Goal: Task Accomplishment & Management: Use online tool/utility

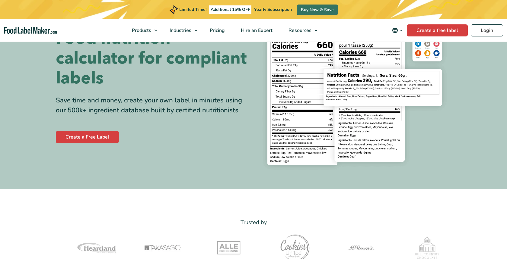
scroll to position [38, 0]
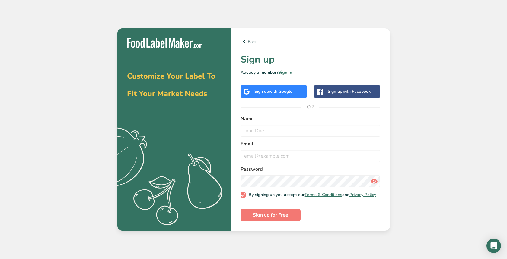
click at [278, 93] on span "with Google" at bounding box center [281, 92] width 24 height 6
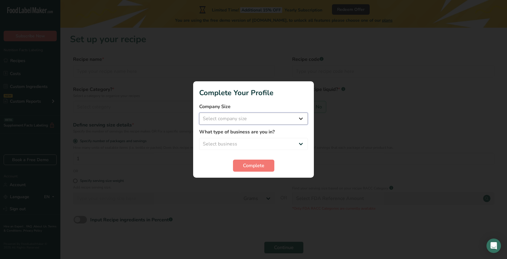
select select "1"
click at [251, 167] on span "Complete" at bounding box center [253, 165] width 21 height 7
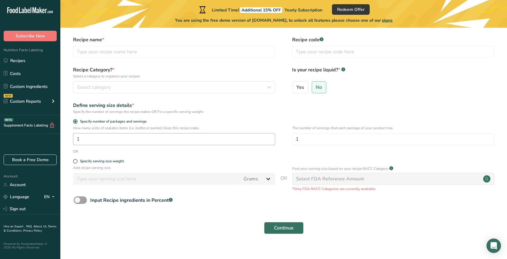
scroll to position [2, 0]
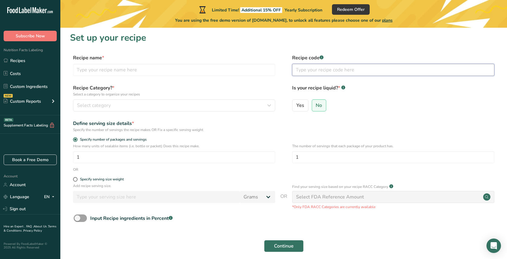
click at [308, 72] on input "text" at bounding box center [393, 70] width 202 height 12
click at [382, 112] on div "Yes No" at bounding box center [393, 108] width 202 height 16
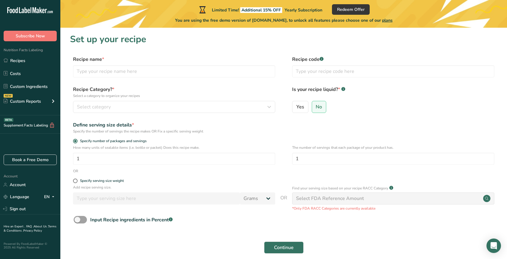
scroll to position [0, 0]
click at [166, 108] on div "Select category" at bounding box center [172, 106] width 191 height 7
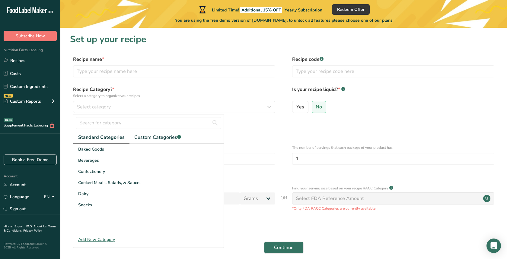
click at [287, 131] on div "Define serving size details * Specify the number of servings the recipe makes O…" at bounding box center [283, 128] width 427 height 13
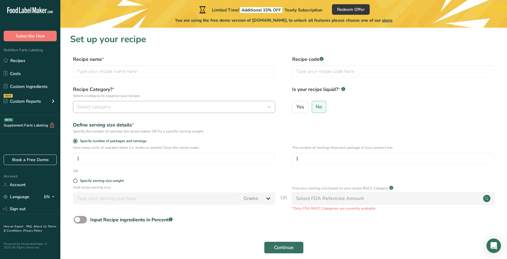
click at [246, 112] on button "Select category" at bounding box center [174, 107] width 202 height 12
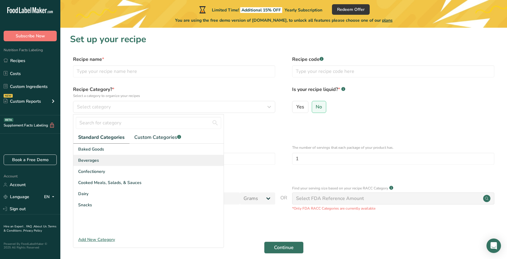
click at [93, 162] on span "Beverages" at bounding box center [88, 160] width 21 height 6
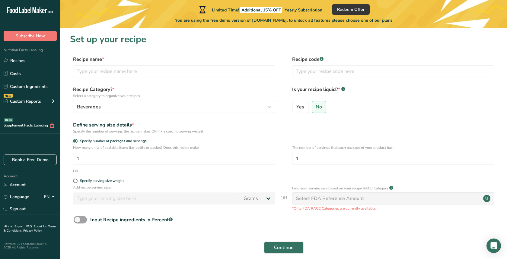
scroll to position [27, 0]
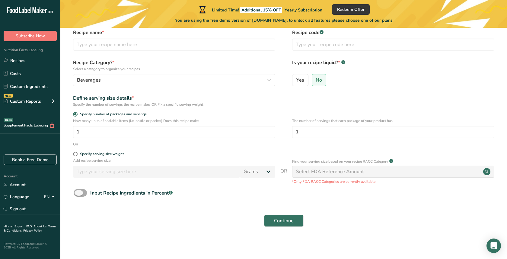
click at [81, 194] on span at bounding box center [80, 193] width 13 height 8
click at [78, 194] on input "Input Recipe ingredients in Percent .a-a{fill:#347362;}.b-a{fill:#fff;}" at bounding box center [76, 193] width 4 height 4
checkbox input "true"
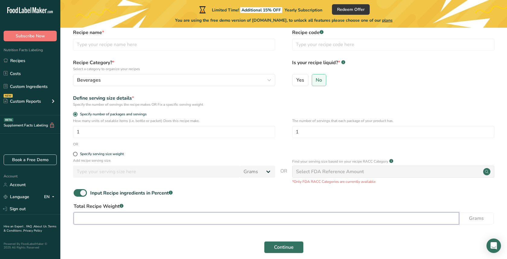
click at [93, 219] on input "number" at bounding box center [266, 219] width 385 height 12
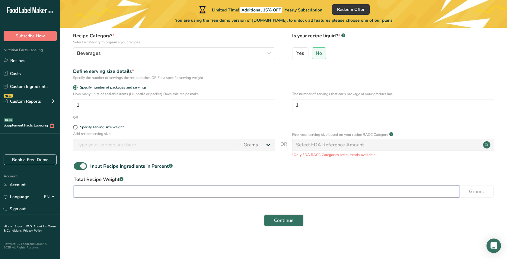
scroll to position [53, 0]
click at [220, 218] on div "Continue" at bounding box center [283, 227] width 427 height 19
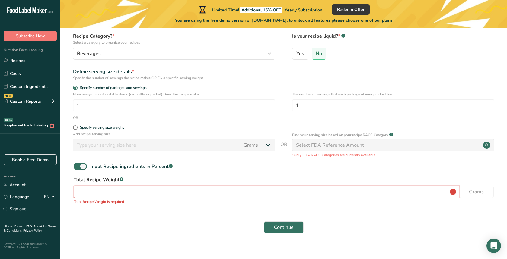
click at [231, 189] on input "number" at bounding box center [266, 192] width 385 height 12
click at [239, 176] on form "Recipe name * Recipe code .a-a{fill:#347362;}.b-a{fill:#fff;} Recipe Category? …" at bounding box center [283, 119] width 427 height 235
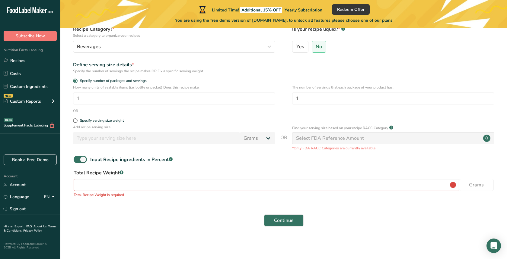
scroll to position [60, 0]
click at [228, 182] on input "number" at bounding box center [266, 185] width 385 height 12
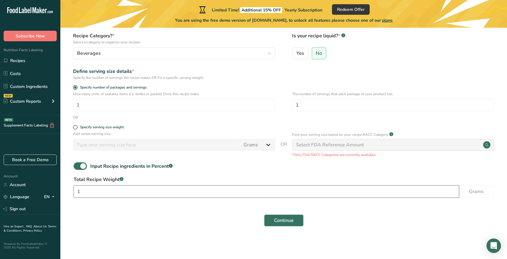
scroll to position [53, 0]
type input "1000"
click at [219, 230] on div "Continue" at bounding box center [283, 220] width 427 height 19
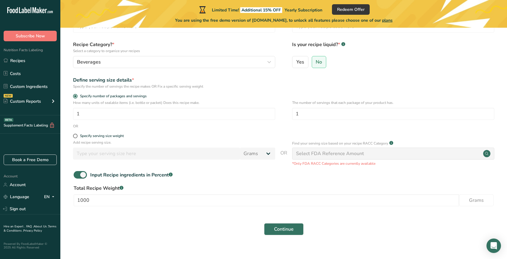
click at [285, 228] on span "Continue" at bounding box center [284, 229] width 20 height 7
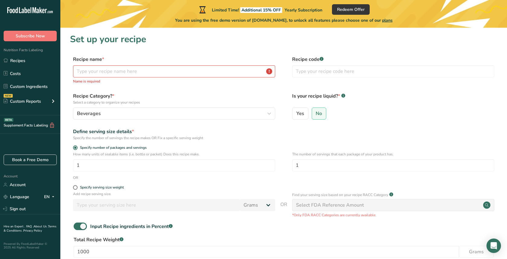
scroll to position [0, 0]
click at [155, 71] on input "text" at bounding box center [174, 71] width 202 height 12
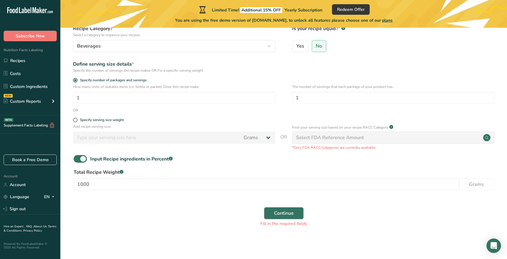
type input "Daily Matcha"
click at [288, 214] on span "Continue" at bounding box center [284, 213] width 20 height 7
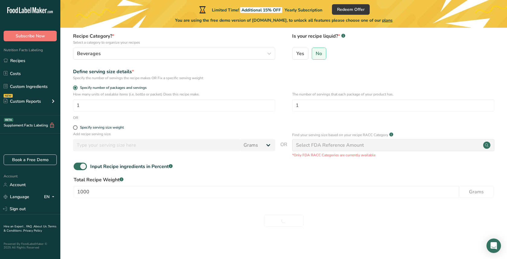
click at [314, 144] on div "Select FDA Reference Amount" at bounding box center [330, 145] width 68 height 7
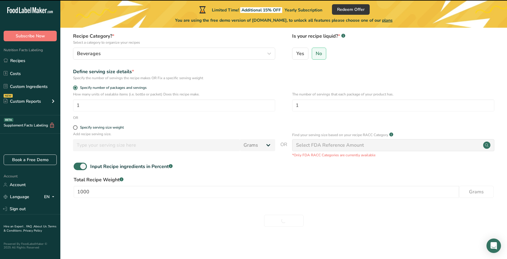
click at [487, 144] on circle at bounding box center [486, 145] width 7 height 7
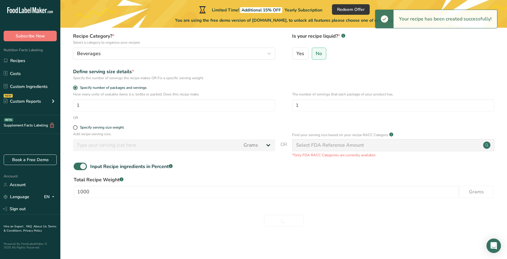
click at [452, 126] on div "Specify serving size weight" at bounding box center [283, 128] width 427 height 6
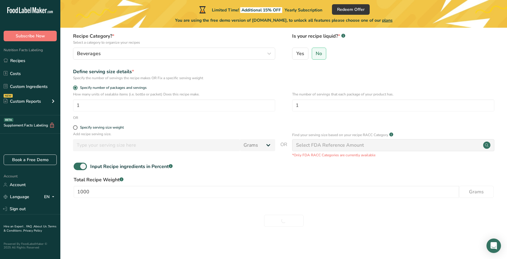
click at [79, 130] on div "Specify serving size weight" at bounding box center [174, 128] width 202 height 6
click at [76, 129] on span at bounding box center [75, 127] width 5 height 5
click at [76, 129] on input "Specify serving size weight" at bounding box center [75, 128] width 4 height 4
radio input "true"
radio input "false"
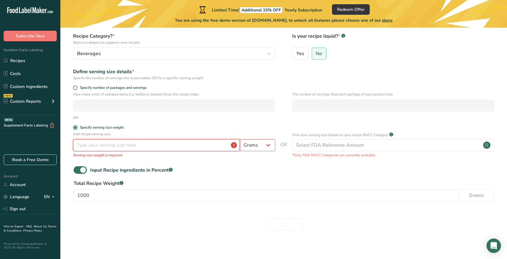
click at [90, 143] on input "number" at bounding box center [156, 145] width 167 height 12
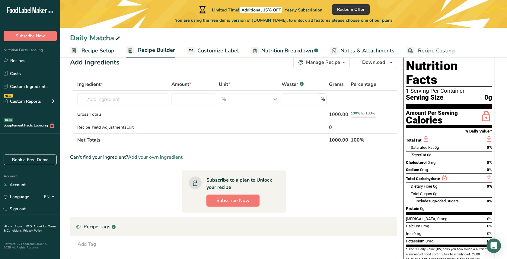
scroll to position [12, 0]
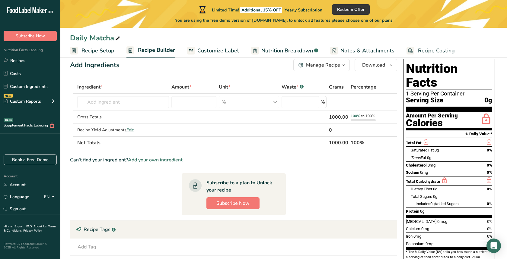
click at [100, 49] on span "Recipe Setup" at bounding box center [97, 51] width 33 height 8
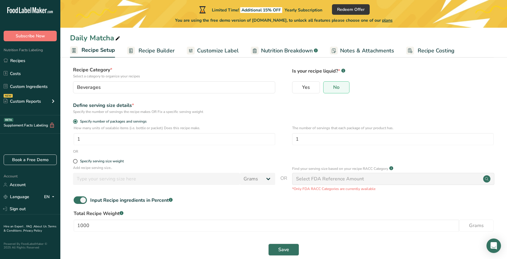
scroll to position [39, 0]
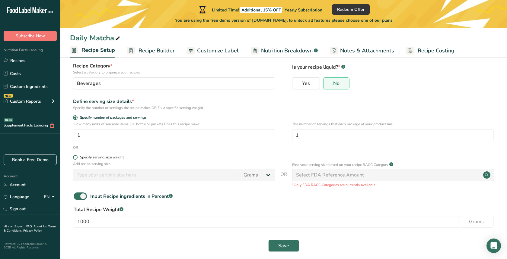
click at [76, 157] on span at bounding box center [75, 157] width 5 height 5
click at [76, 157] on input "Specify serving size weight" at bounding box center [75, 158] width 4 height 4
radio input "true"
radio input "false"
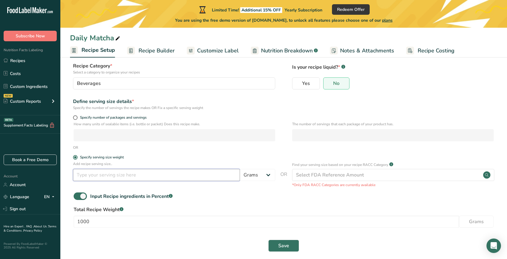
click at [98, 181] on input "number" at bounding box center [156, 175] width 167 height 12
type input "20"
click at [264, 204] on div "Input Recipe ingredients in Percent .a-a{fill:#347362;}.b-a{fill:#fff;}" at bounding box center [283, 199] width 427 height 12
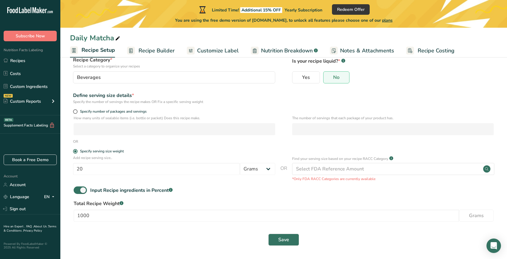
scroll to position [45, 0]
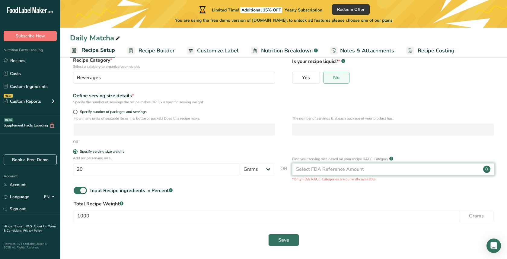
click at [334, 173] on div "Select FDA Reference Amount" at bounding box center [393, 169] width 202 height 12
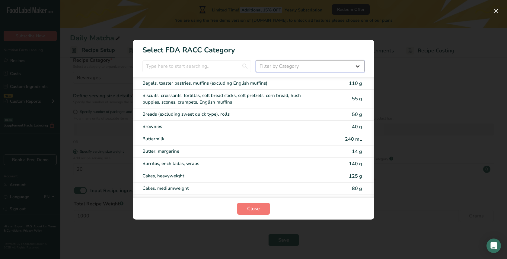
select select "6"
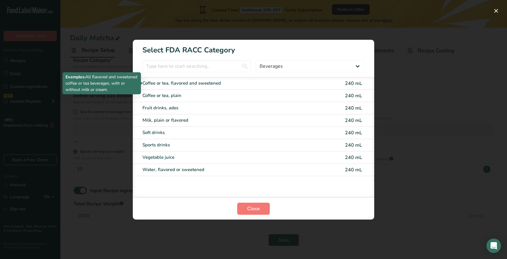
click at [216, 82] on div "Coffee or tea, flavored and sweetened" at bounding box center [227, 83] width 171 height 7
type input "240"
select select "17"
select select "22"
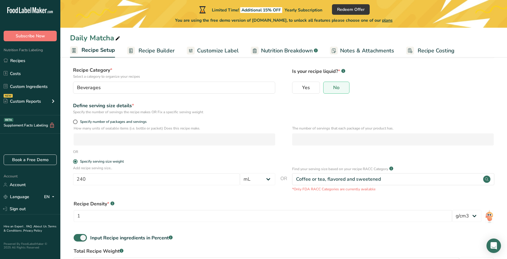
scroll to position [35, 0]
click at [96, 179] on input "240" at bounding box center [156, 179] width 167 height 12
type input "20"
select select "0"
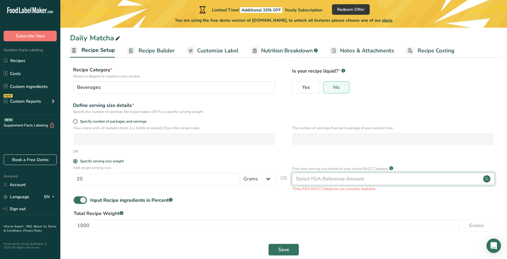
click at [325, 174] on div "Select FDA Reference Amount" at bounding box center [393, 179] width 202 height 12
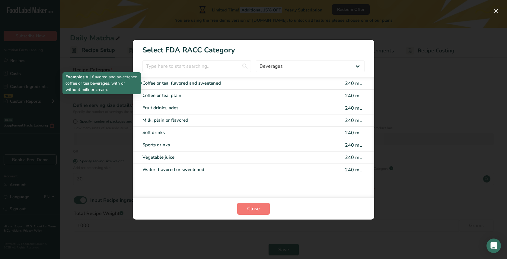
click at [230, 85] on div "Coffee or tea, flavored and sweetened" at bounding box center [227, 83] width 171 height 7
type input "240"
select select "17"
select select "22"
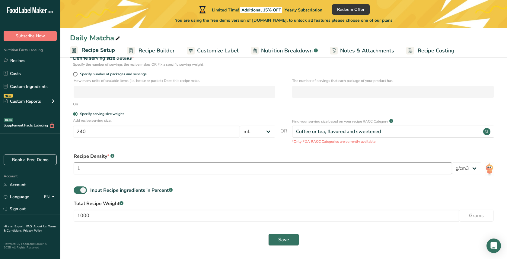
scroll to position [82, 0]
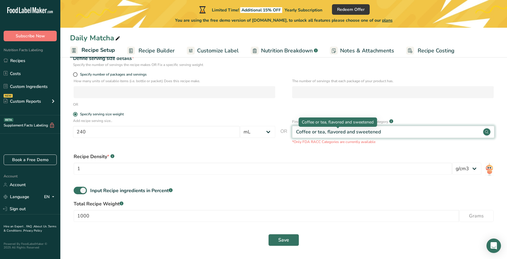
click at [327, 130] on div "Coffee or tea, flavored and sweetened" at bounding box center [338, 132] width 85 height 7
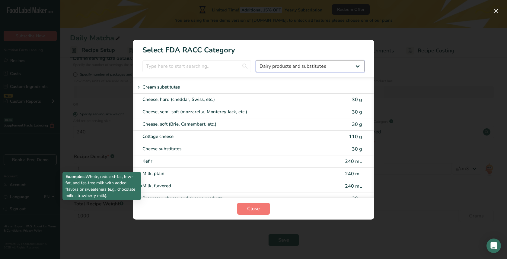
scroll to position [0, 0]
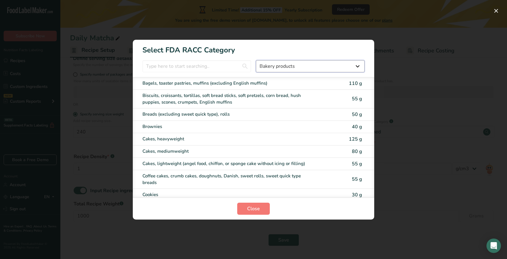
select select "6"
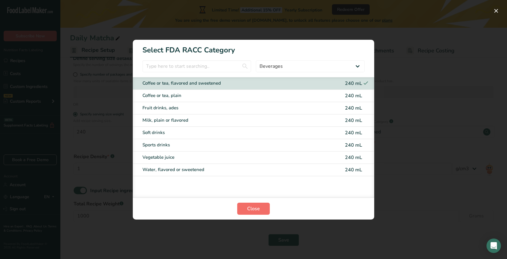
click at [256, 208] on span "Close" at bounding box center [253, 208] width 13 height 7
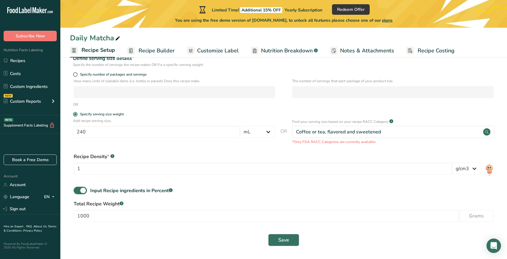
click at [298, 241] on button "Save" at bounding box center [283, 240] width 31 height 12
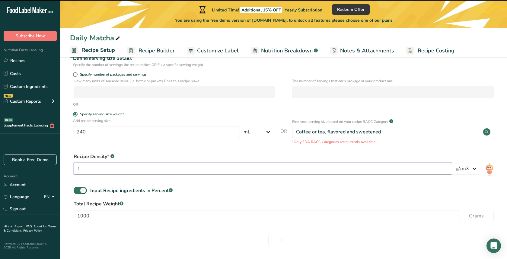
click at [299, 167] on input "1" at bounding box center [263, 169] width 378 height 12
type input "1"
click at [335, 205] on label "Total Recipe Weight .a-a{fill:#347362;}.b-a{fill:#fff;}" at bounding box center [284, 204] width 420 height 7
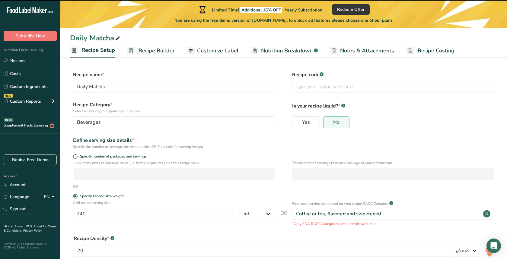
type input "1"
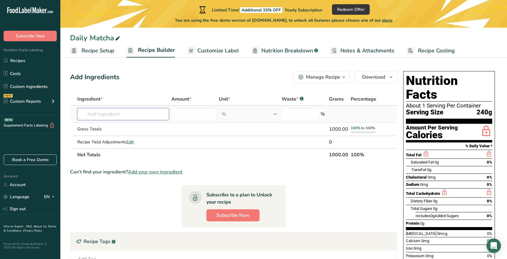
click at [138, 114] on input "text" at bounding box center [123, 114] width 92 height 12
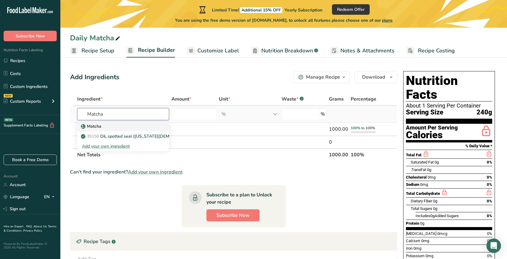
type input "Matcha"
click at [162, 128] on link "Matcha" at bounding box center [123, 127] width 92 height 10
type input "Matcha"
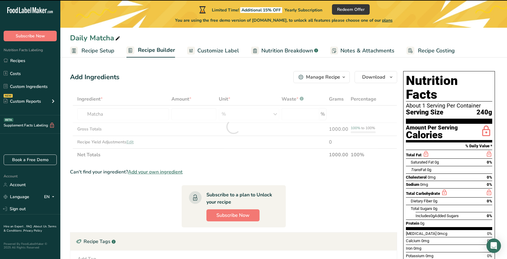
click at [95, 52] on span "Recipe Setup" at bounding box center [97, 51] width 33 height 8
select select "17"
select select "22"
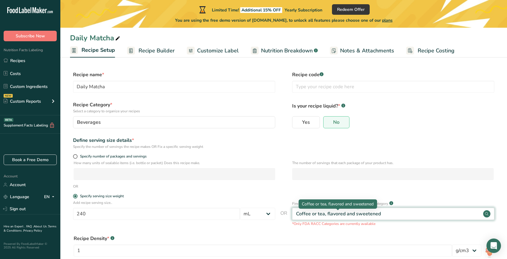
click at [303, 211] on div "Coffee or tea, flavored and sweetened" at bounding box center [338, 214] width 85 height 7
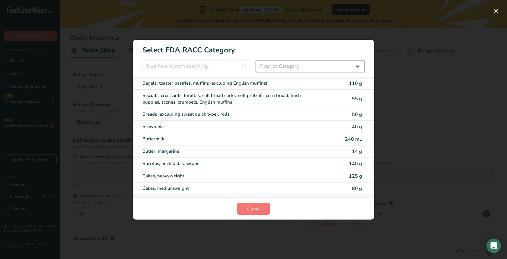
select select "8"
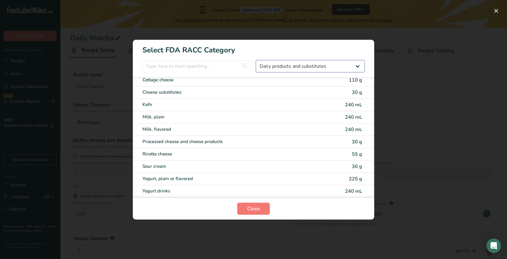
scroll to position [78, 0]
click at [245, 210] on button "Close" at bounding box center [253, 209] width 33 height 12
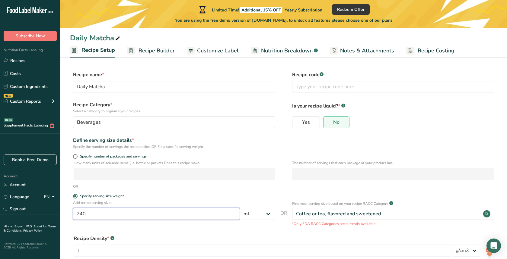
click at [137, 218] on input "240" at bounding box center [156, 214] width 167 height 12
type input "2"
type input "20"
select select "0"
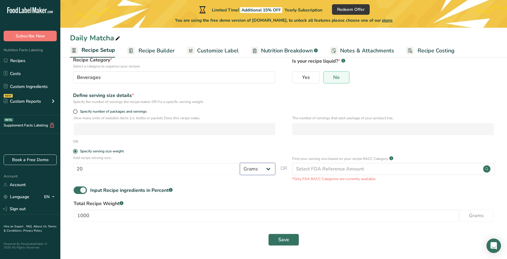
scroll to position [45, 0]
click at [77, 114] on span at bounding box center [75, 112] width 5 height 5
click at [77, 114] on input "Specify number of packages and servings" at bounding box center [75, 112] width 4 height 4
radio input "true"
radio input "false"
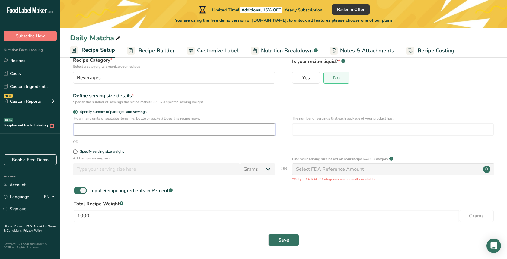
click at [85, 129] on input "number" at bounding box center [175, 130] width 202 height 12
click at [78, 152] on span "Specify serving size weight" at bounding box center [101, 152] width 46 height 5
click at [77, 152] on input "Specify serving size weight" at bounding box center [75, 152] width 4 height 4
radio input "true"
radio input "false"
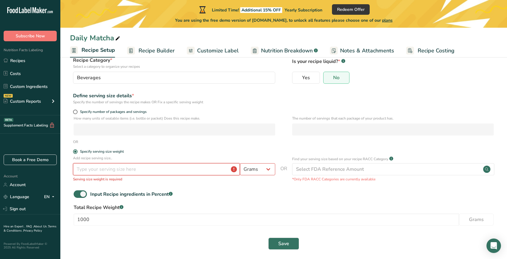
click at [105, 166] on input "number" at bounding box center [156, 169] width 167 height 12
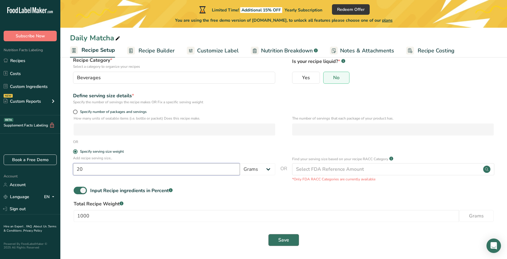
type input "20"
click at [280, 238] on span "Save" at bounding box center [283, 240] width 11 height 7
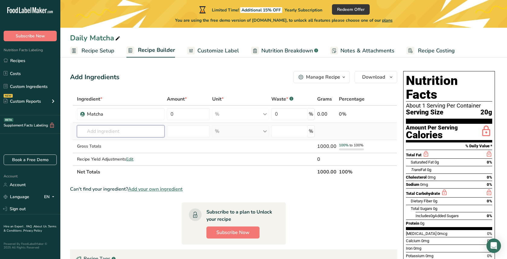
click at [133, 129] on input "text" at bounding box center [120, 131] width 87 height 12
click at [176, 114] on input "0" at bounding box center [188, 114] width 43 height 12
click at [214, 159] on td at bounding box center [240, 160] width 59 height 12
click at [185, 116] on input "180" at bounding box center [188, 114] width 43 height 12
type input "18"
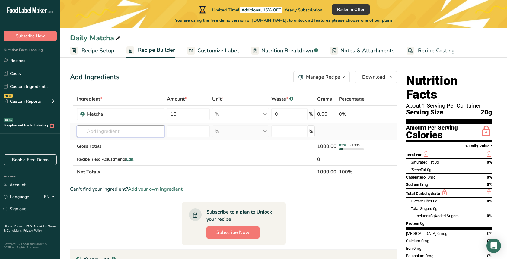
click at [127, 129] on div "Ingredient * Amount * Unit * Waste * .a-a{fill:#347362;}.b-a{fill:#fff;} Grams …" at bounding box center [233, 136] width 327 height 86
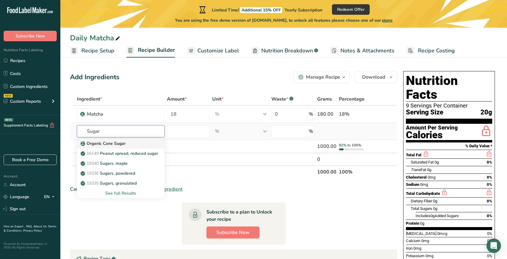
type input "Sugar"
click at [119, 144] on p "Organic Cane Sugar" at bounding box center [104, 144] width 44 height 6
type input "Organic Cane Sugar"
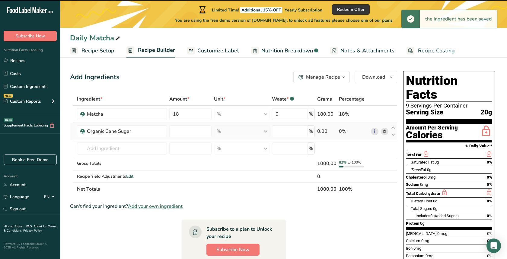
type input "0"
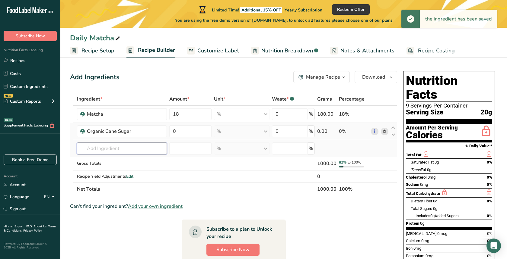
click at [106, 151] on input "text" at bounding box center [122, 149] width 90 height 12
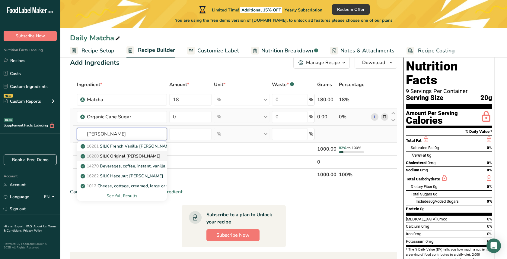
scroll to position [15, 0]
type input "Creamer"
click at [152, 158] on div "16260 SILK Original Creamer" at bounding box center [117, 156] width 70 height 6
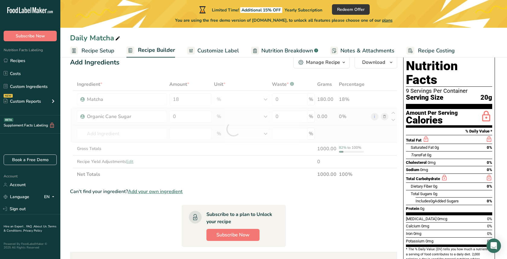
type input "SILK Original Creamer"
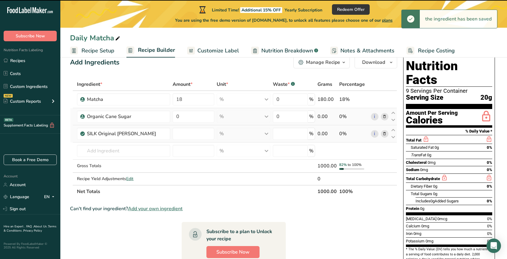
type input "0"
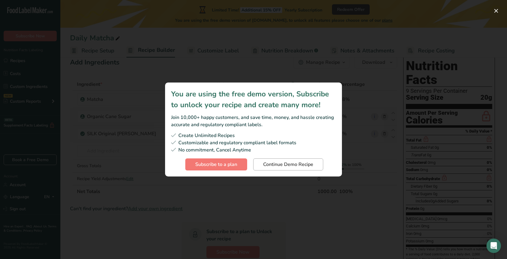
click at [293, 167] on span "Continue Demo Recipe" at bounding box center [288, 164] width 50 height 7
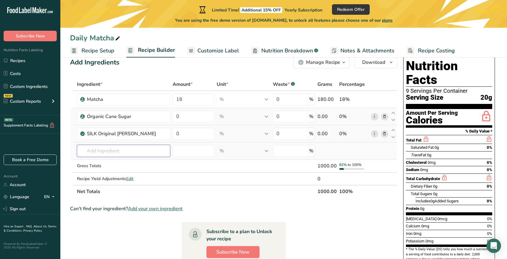
click at [116, 154] on input "text" at bounding box center [123, 151] width 93 height 12
type input "Maltodex"
click at [99, 164] on p "Maltodextrin" at bounding box center [96, 163] width 29 height 6
type input "Maltodextrin"
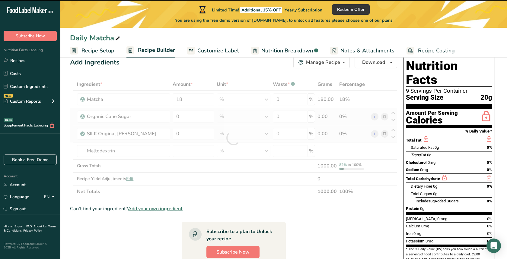
type input "0"
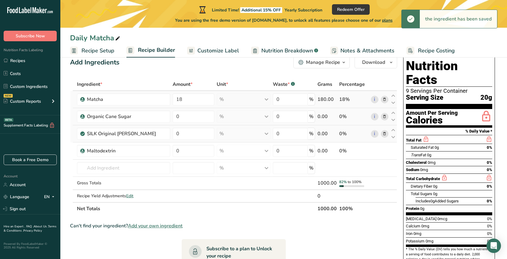
click at [265, 98] on div "% Weight Units g kg mg See more Volume Units l Volume units require a density c…" at bounding box center [244, 100] width 54 height 12
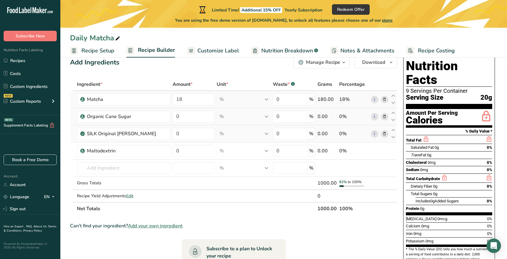
click at [265, 99] on div "% Weight Units g kg mg See more Volume Units l Volume units require a density c…" at bounding box center [244, 100] width 54 height 12
click at [183, 100] on input "18" at bounding box center [194, 100] width 42 height 12
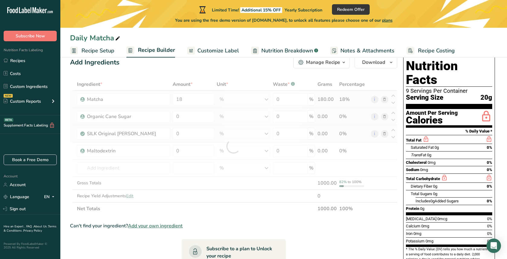
click at [266, 100] on div "Ingredient * Amount * Unit * Waste * .a-a{fill:#347362;}.b-a{fill:#fff;} Grams …" at bounding box center [233, 146] width 327 height 137
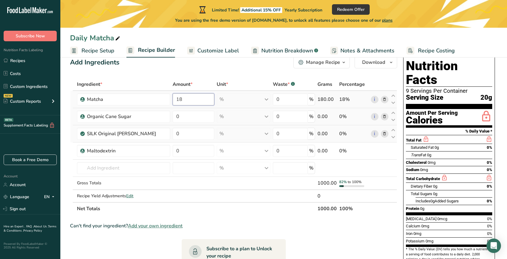
click at [182, 99] on input "18" at bounding box center [194, 100] width 42 height 12
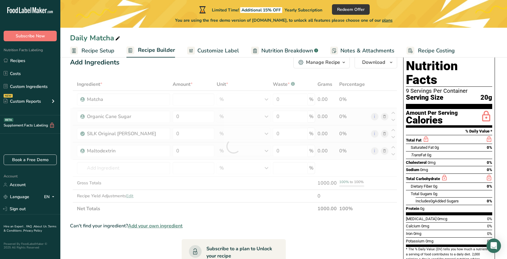
type input "0"
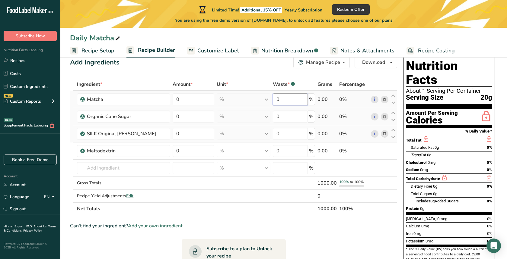
click at [296, 104] on div "Ingredient * Amount * Unit * Waste * .a-a{fill:#347362;}.b-a{fill:#fff;} Grams …" at bounding box center [233, 146] width 327 height 137
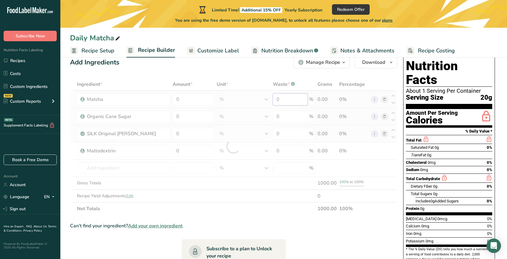
type input "9"
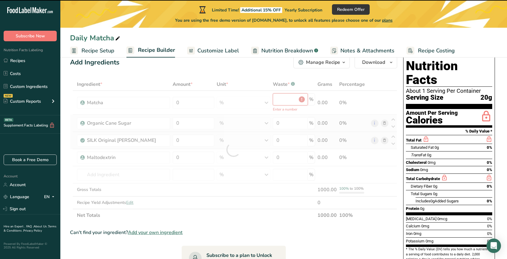
type input "0"
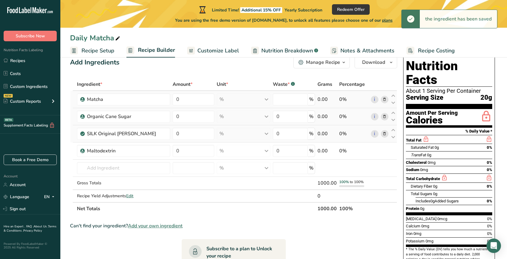
click at [338, 98] on div "Ingredient * Amount * Unit * Waste * .a-a{fill:#347362;}.b-a{fill:#fff;} Grams …" at bounding box center [233, 146] width 327 height 137
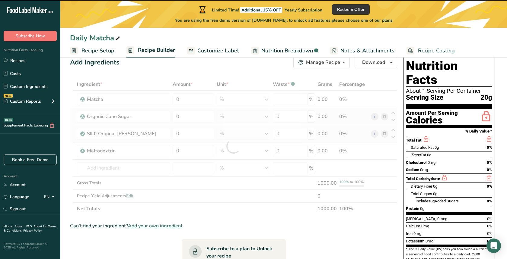
click at [190, 100] on div at bounding box center [233, 146] width 327 height 137
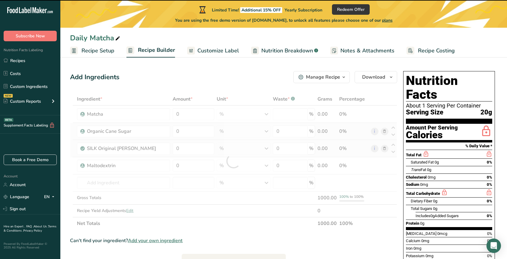
scroll to position [0, 0]
type input "0"
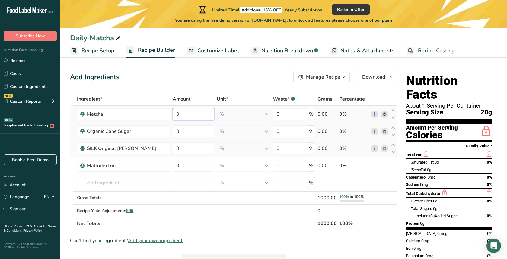
click at [200, 120] on input "0" at bounding box center [194, 114] width 42 height 12
type input "1"
type input "9"
click at [180, 127] on div "Ingredient * Amount * Unit * Waste * .a-a{fill:#347362;}.b-a{fill:#fff;} Grams …" at bounding box center [233, 161] width 327 height 137
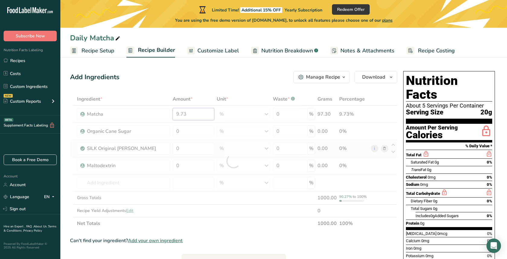
drag, startPoint x: 187, startPoint y: 113, endPoint x: 156, endPoint y: 113, distance: 31.1
click at [156, 113] on div "Ingredient * Amount * Unit * Waste * .a-a{fill:#347362;}.b-a{fill:#fff;} Grams …" at bounding box center [233, 161] width 327 height 137
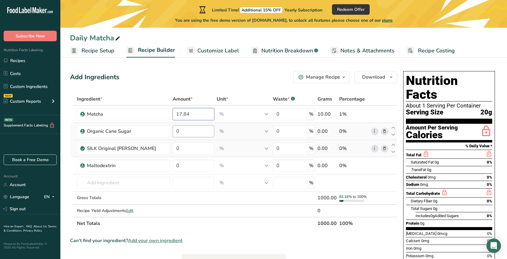
type input "17.84"
click at [185, 131] on div "Ingredient * Amount * Unit * Waste * .a-a{fill:#347362;}.b-a{fill:#fff;} Grams …" at bounding box center [233, 161] width 327 height 137
type input "43.24"
click at [184, 148] on div "Ingredient * Amount * Unit * Waste * .a-a{fill:#347362;}.b-a{fill:#fff;} Grams …" at bounding box center [233, 161] width 327 height 137
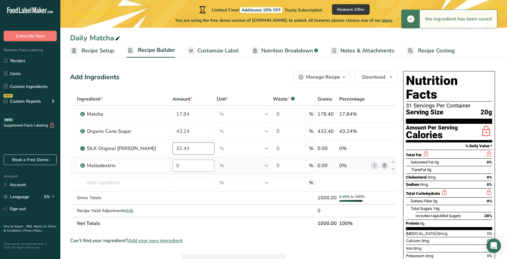
type input "32.43"
click at [190, 166] on div "Ingredient * Amount * Unit * Waste * .a-a{fill:#347362;}.b-a{fill:#fff;} Grams …" at bounding box center [233, 161] width 327 height 137
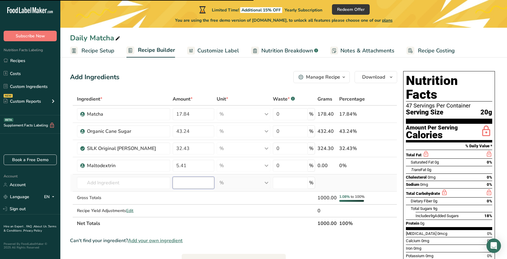
click at [195, 186] on div "Ingredient * Amount * Unit * Waste * .a-a{fill:#347362;}.b-a{fill:#fff;} Grams …" at bounding box center [233, 161] width 327 height 137
type input "0"
drag, startPoint x: 193, startPoint y: 132, endPoint x: 144, endPoint y: 127, distance: 49.4
click at [144, 127] on tr "Organic Cane Sugar 43.24 % Weight Units g kg mg See more Volume Units l Volume …" at bounding box center [233, 131] width 326 height 17
type input "5"
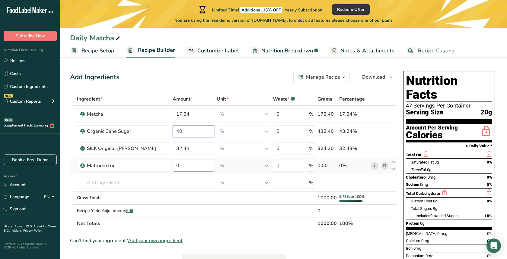
type input "40"
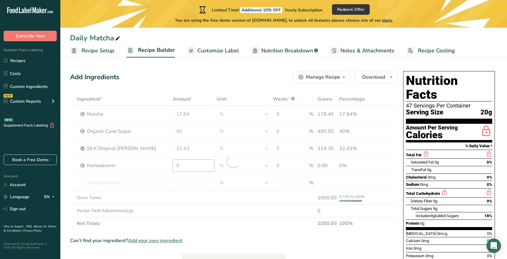
click at [182, 163] on div "Ingredient * Amount * Unit * Waste * .a-a{fill:#347362;}.b-a{fill:#fff;} Grams …" at bounding box center [233, 161] width 327 height 137
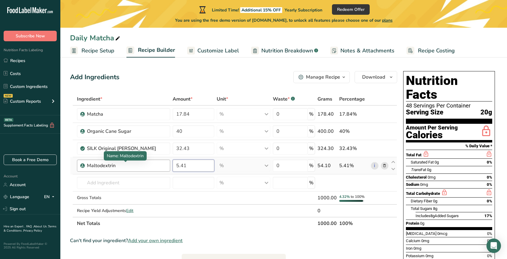
drag, startPoint x: 191, startPoint y: 167, endPoint x: 154, endPoint y: 167, distance: 37.4
click at [154, 167] on tr "Maltodextrin 5.41 % Weight Units g kg mg See more Volume Units l Volume units r…" at bounding box center [233, 165] width 326 height 17
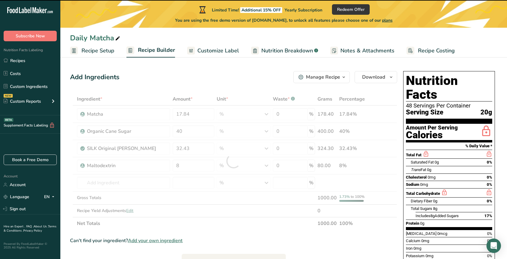
click at [500, 0] on div at bounding box center [253, 0] width 507 height 1
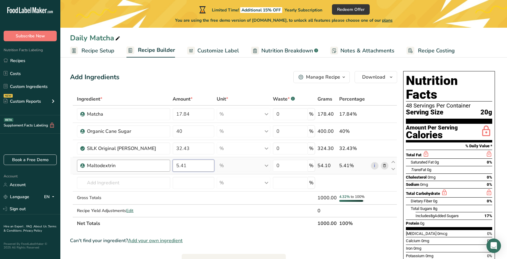
drag, startPoint x: 186, startPoint y: 167, endPoint x: 147, endPoint y: 166, distance: 38.9
click at [147, 166] on tr "Maltodextrin 5.41 % Weight Units g kg mg See more Volume Units l Volume units r…" at bounding box center [233, 165] width 326 height 17
type input "8"
type input "8.6"
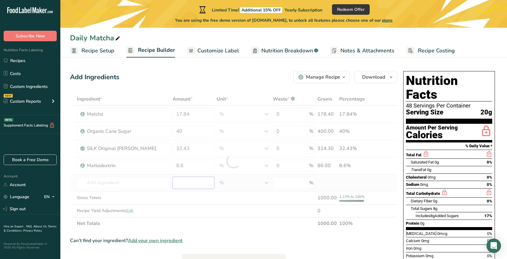
click at [192, 184] on div "Ingredient * Amount * Unit * Waste * .a-a{fill:#347362;}.b-a{fill:#fff;} Grams …" at bounding box center [233, 161] width 327 height 137
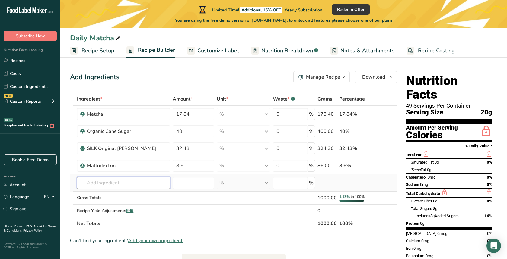
click at [141, 178] on input "text" at bounding box center [123, 183] width 93 height 12
type input ","
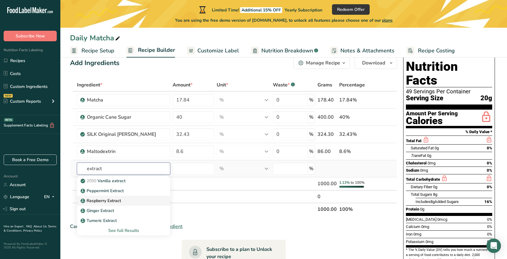
scroll to position [14, 0]
type input "extract"
click at [137, 184] on link "2050 Vanilla extract" at bounding box center [123, 181] width 93 height 10
type input "Vanilla extract"
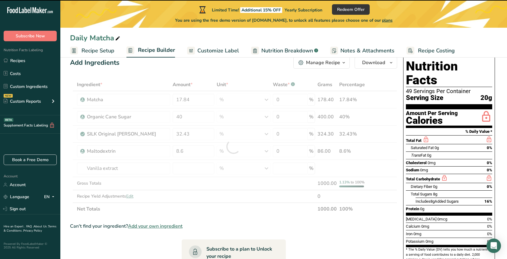
type input "0"
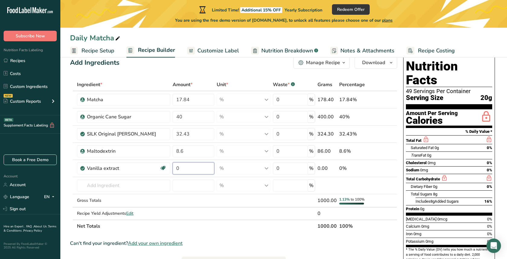
click at [189, 170] on input "0" at bounding box center [194, 169] width 42 height 12
click at [201, 188] on div "Ingredient * Amount * Unit * Waste * .a-a{fill:#347362;}.b-a{fill:#fff;} Grams …" at bounding box center [233, 155] width 327 height 154
click at [195, 166] on input "1.08" at bounding box center [194, 169] width 42 height 12
type input "1"
type input "1.13"
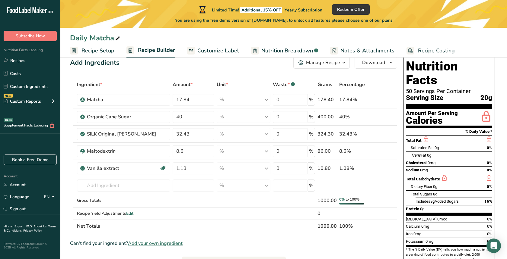
click at [249, 227] on div "Ingredient * Amount * Unit * Waste * .a-a{fill:#347362;}.b-a{fill:#fff;} Grams …" at bounding box center [233, 155] width 327 height 154
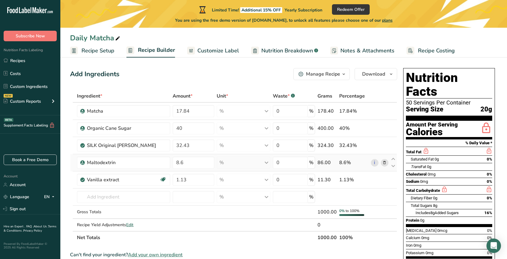
scroll to position [3, 0]
click at [287, 156] on td "0 %" at bounding box center [293, 162] width 44 height 17
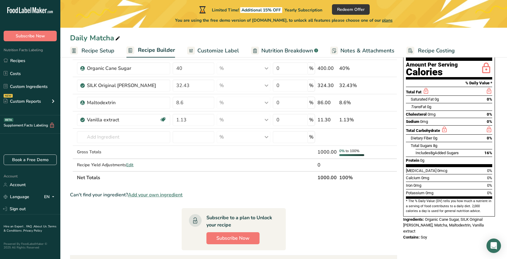
scroll to position [0, 0]
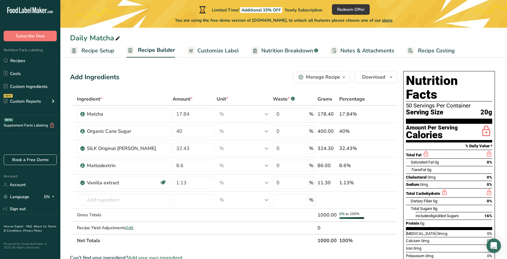
click at [443, 131] on div "Calories" at bounding box center [432, 135] width 52 height 9
click at [342, 79] on icon "button" at bounding box center [343, 78] width 5 height 8
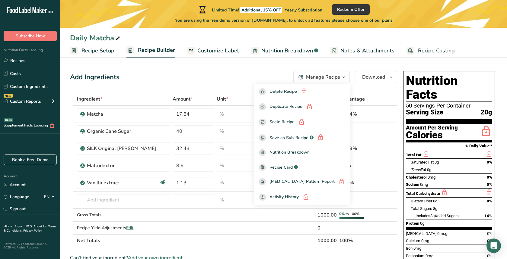
click at [342, 79] on icon "button" at bounding box center [343, 78] width 5 height 8
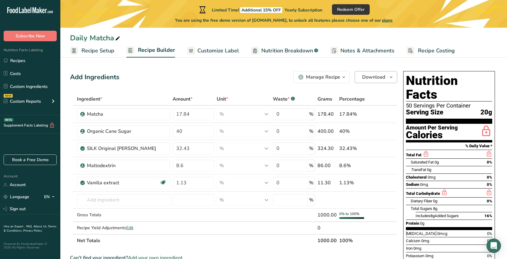
click at [391, 77] on icon "button" at bounding box center [391, 78] width 5 height 8
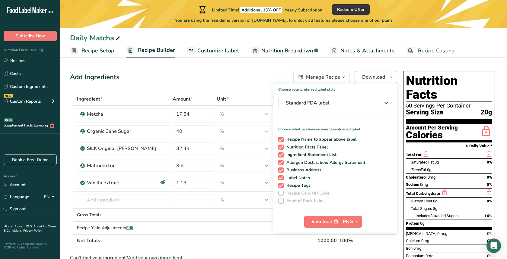
click at [391, 77] on icon "button" at bounding box center [391, 78] width 5 height 8
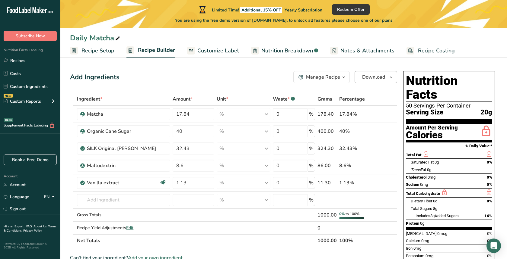
click at [391, 77] on icon "button" at bounding box center [391, 78] width 5 height 8
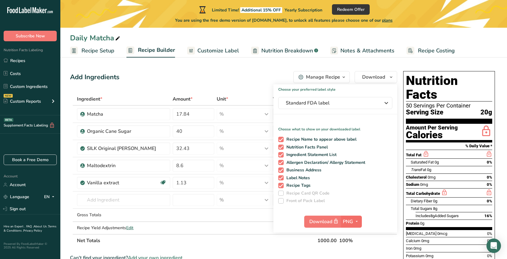
click at [341, 222] on button "PNG" at bounding box center [351, 222] width 21 height 12
click at [353, 223] on span "button" at bounding box center [356, 221] width 7 height 7
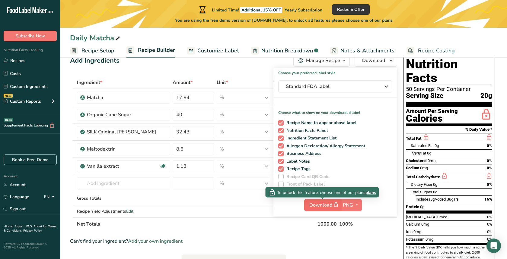
click at [319, 205] on span "Download" at bounding box center [324, 206] width 30 height 8
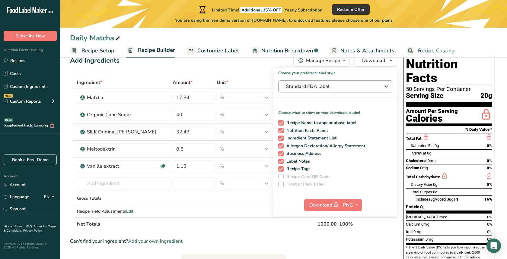
click at [328, 88] on span "Standard FDA label" at bounding box center [331, 86] width 90 height 7
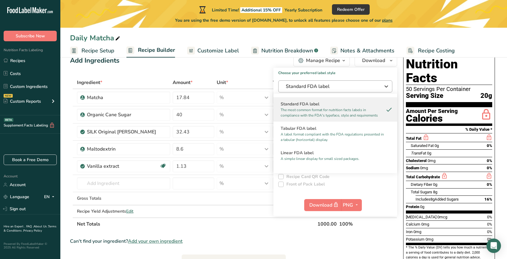
click at [328, 88] on span "Standard FDA label" at bounding box center [331, 86] width 90 height 7
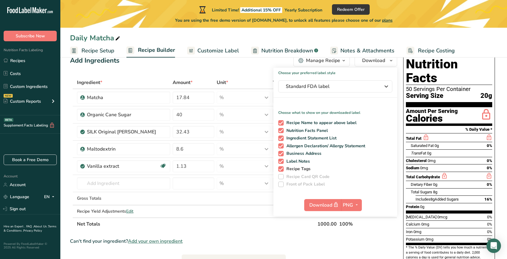
click at [284, 168] on span "Recipe Tags" at bounding box center [297, 169] width 27 height 5
click at [282, 168] on input "Recipe Tags" at bounding box center [280, 169] width 4 height 4
click at [284, 168] on span "Recipe Tags" at bounding box center [297, 169] width 27 height 5
click at [282, 168] on input "Recipe Tags" at bounding box center [280, 169] width 4 height 4
checkbox input "true"
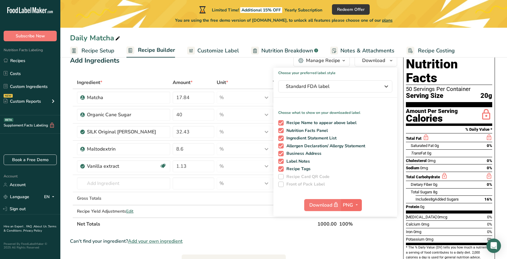
click at [351, 203] on span "PNG" at bounding box center [348, 205] width 10 height 7
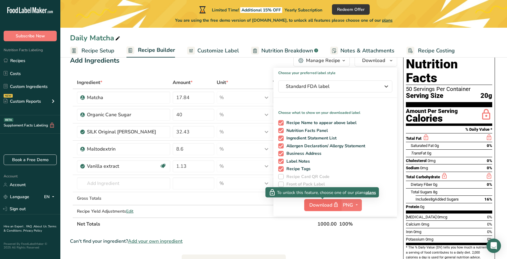
click at [319, 208] on span "Download" at bounding box center [324, 206] width 30 height 8
click at [368, 194] on span "plans" at bounding box center [370, 192] width 11 height 6
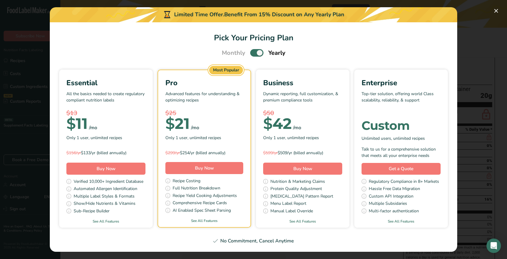
click at [493, 60] on div "Pick Your Pricing Plan Modal" at bounding box center [253, 129] width 507 height 259
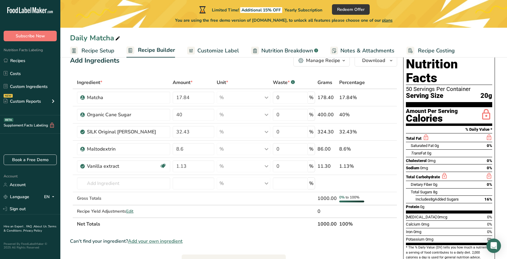
click at [430, 92] on section "Nutrition Facts 50 Servings Per Container Serving Size 20g" at bounding box center [449, 82] width 86 height 50
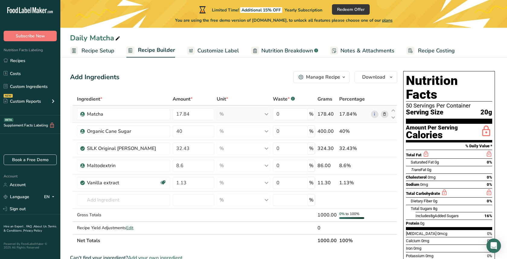
scroll to position [0, 0]
click at [347, 79] on span "button" at bounding box center [343, 77] width 7 height 7
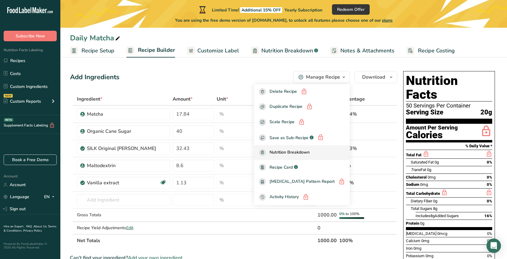
click at [309, 152] on span "Nutrition Breakdown" at bounding box center [289, 152] width 40 height 7
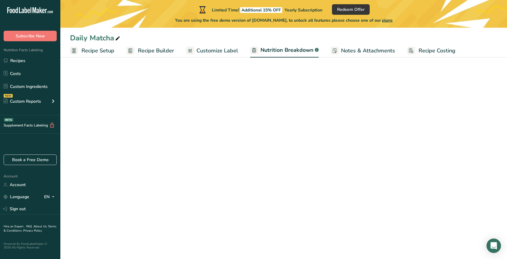
select select "Calories"
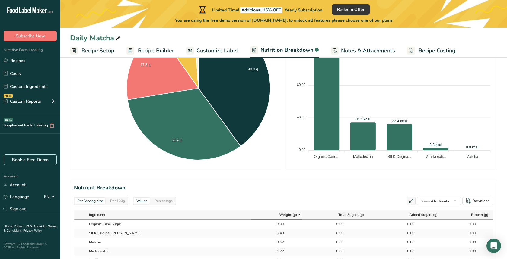
scroll to position [154, 0]
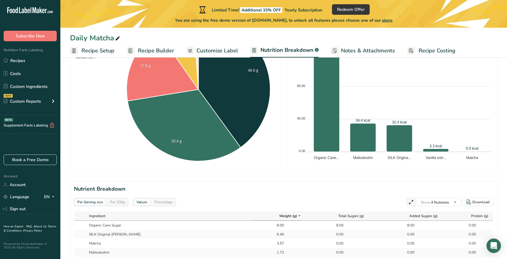
click at [207, 55] on link "Customize Label" at bounding box center [212, 51] width 52 height 14
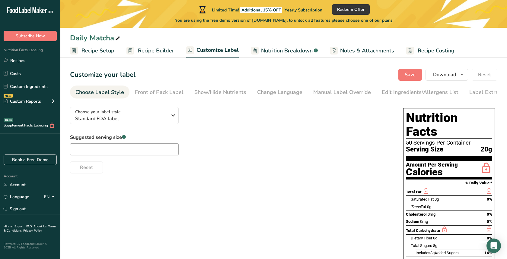
click at [361, 50] on span "Notes & Attachments" at bounding box center [367, 51] width 54 height 8
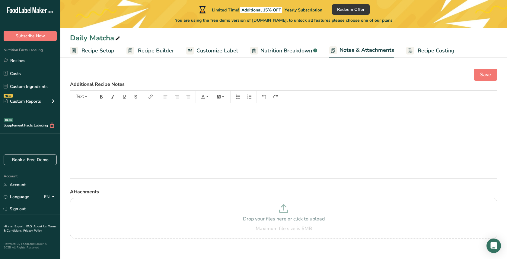
click at [286, 53] on span "Nutrition Breakdown" at bounding box center [286, 51] width 52 height 8
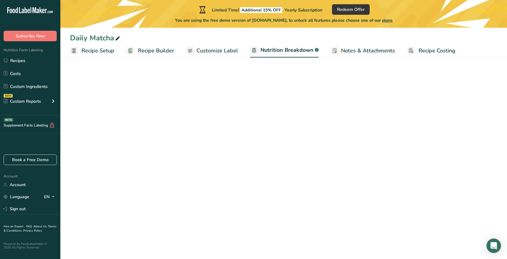
select select "Calories"
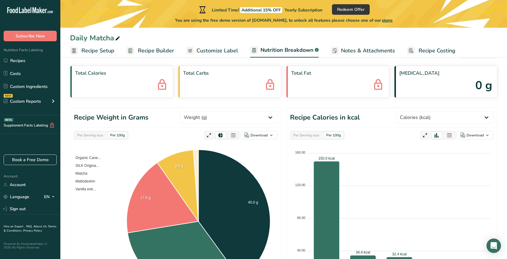
scroll to position [34, 0]
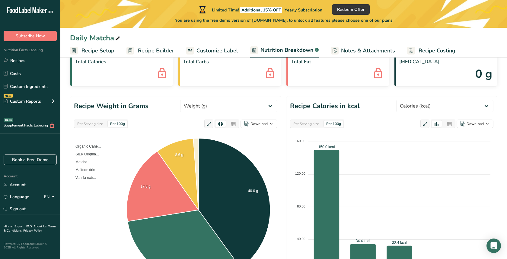
click at [118, 122] on div "Per 100g" at bounding box center [118, 124] width 20 height 7
click at [118, 123] on div "Per 100g" at bounding box center [118, 124] width 20 height 7
click at [123, 125] on div "Per 100g" at bounding box center [118, 124] width 20 height 7
click at [124, 122] on div "Per 100g" at bounding box center [118, 124] width 20 height 7
click at [299, 123] on div "Per Serving size" at bounding box center [306, 124] width 30 height 7
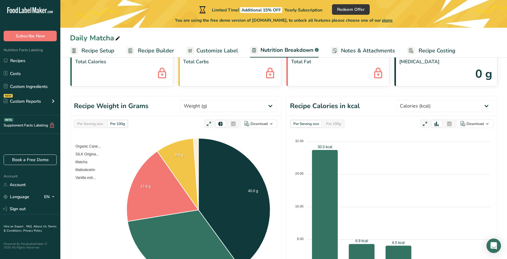
click at [311, 123] on div "Per Serving size" at bounding box center [306, 124] width 30 height 7
click at [341, 121] on div "Per 100g" at bounding box center [334, 124] width 20 height 7
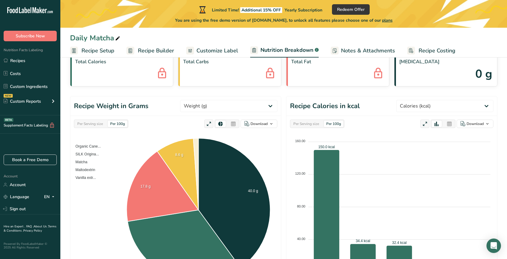
click at [306, 128] on div "Per Serving size Per 100g Download As image (.png) As table (.xlsx) 160.00 160.…" at bounding box center [391, 204] width 211 height 176
click at [306, 125] on div "Per Serving size" at bounding box center [306, 124] width 30 height 7
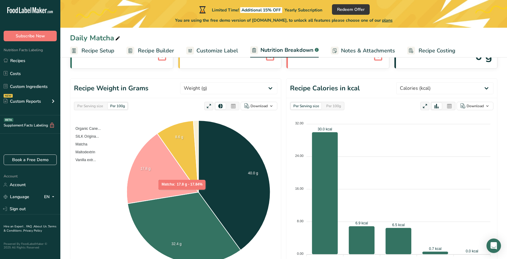
scroll to position [50, 0]
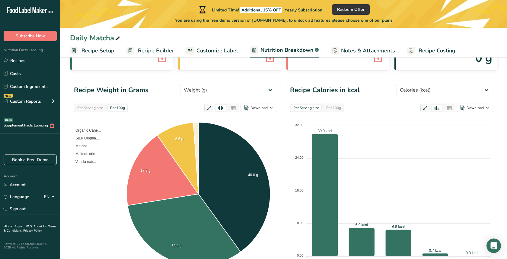
click at [93, 109] on div "Per Serving size" at bounding box center [90, 108] width 30 height 7
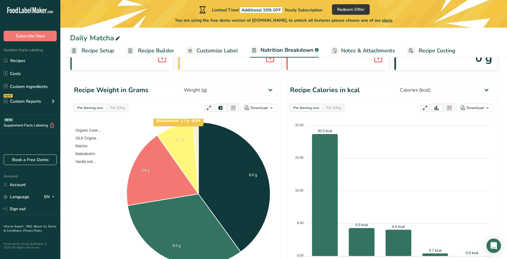
scroll to position [87, 0]
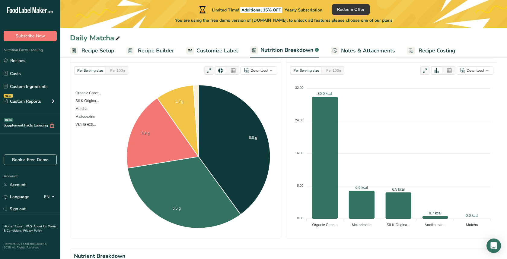
click at [234, 71] on icon at bounding box center [232, 71] width 5 height 8
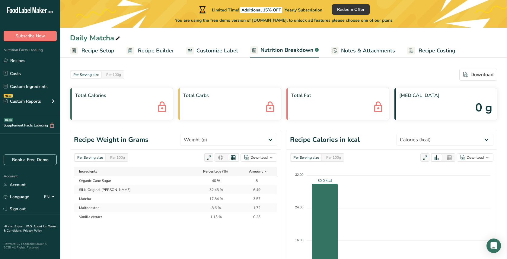
scroll to position [0, 0]
click at [347, 51] on span "Notes & Attachments" at bounding box center [368, 51] width 54 height 8
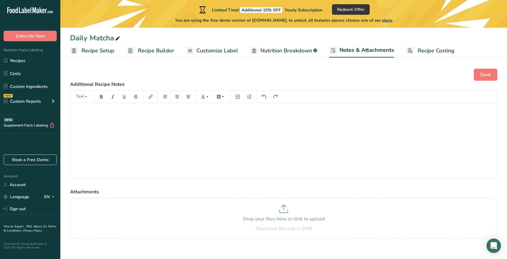
click at [414, 51] on link "Recipe Costing" at bounding box center [430, 51] width 48 height 14
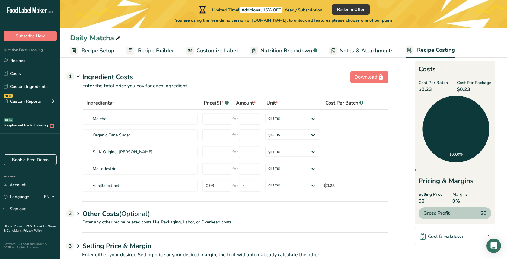
click at [287, 50] on span "Nutrition Breakdown" at bounding box center [286, 51] width 52 height 8
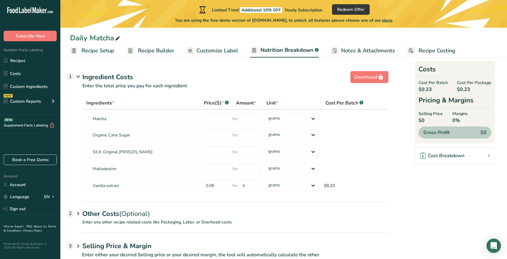
select select "Calories"
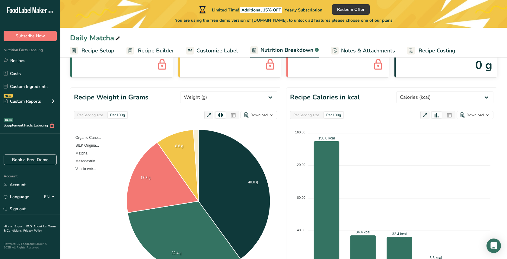
scroll to position [43, 0]
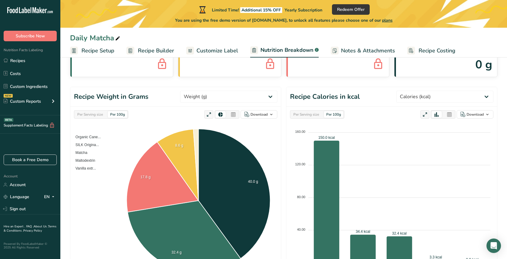
click at [453, 113] on div at bounding box center [449, 114] width 10 height 7
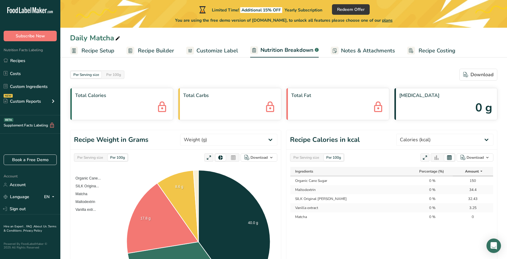
scroll to position [0, 0]
click at [163, 50] on span "Recipe Builder" at bounding box center [156, 51] width 36 height 8
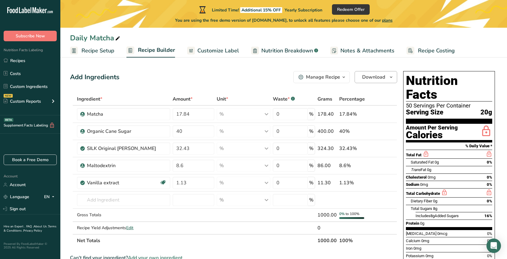
click at [376, 80] on span "Download" at bounding box center [373, 77] width 23 height 7
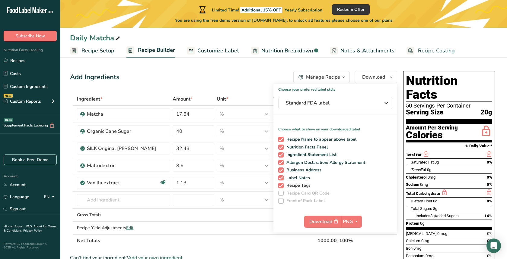
click at [280, 187] on span at bounding box center [280, 185] width 5 height 5
click at [280, 187] on input "Recipe Tags" at bounding box center [280, 186] width 4 height 4
checkbox input "false"
click at [281, 169] on span at bounding box center [280, 170] width 5 height 5
click at [281, 169] on input "Business Address" at bounding box center [280, 170] width 4 height 4
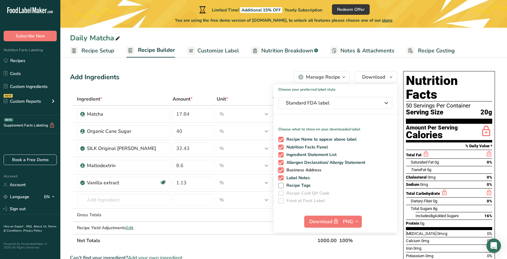
checkbox input "false"
click at [280, 161] on span at bounding box center [280, 162] width 5 height 5
click at [280, 161] on input "Allergen Declaration/ Allergy Statement" at bounding box center [280, 163] width 4 height 4
click at [280, 161] on span at bounding box center [280, 162] width 5 height 5
click at [280, 161] on input "Allergen Declaration/ Allergy Statement" at bounding box center [280, 163] width 4 height 4
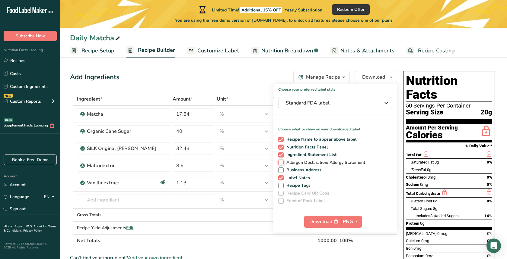
checkbox input "true"
click at [280, 157] on span at bounding box center [280, 154] width 5 height 5
click at [280, 157] on input "Ingredient Statement List" at bounding box center [280, 155] width 4 height 4
click at [280, 157] on span at bounding box center [280, 154] width 5 height 5
click at [280, 157] on input "Ingredient Statement List" at bounding box center [280, 155] width 4 height 4
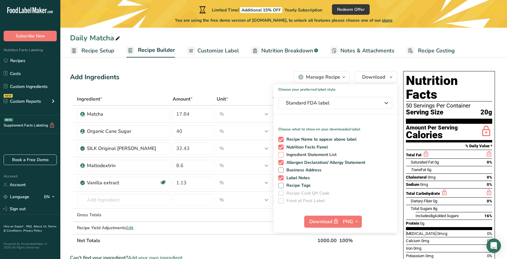
checkbox input "true"
click at [280, 147] on span at bounding box center [280, 147] width 5 height 5
click at [280, 147] on input "Nutrition Facts Panel" at bounding box center [280, 147] width 4 height 4
click at [280, 147] on span at bounding box center [280, 147] width 5 height 5
click at [280, 147] on input "Nutrition Facts Panel" at bounding box center [280, 147] width 4 height 4
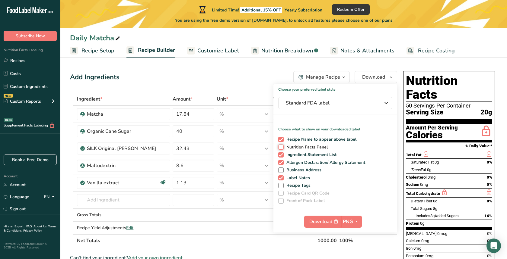
checkbox input "true"
click at [281, 175] on div "Recipe Name to appear above label Nutrition Facts Panel Ingredient Statement Li…" at bounding box center [335, 169] width 124 height 69
click at [281, 177] on span at bounding box center [280, 178] width 5 height 5
click at [281, 177] on input "Label Notes" at bounding box center [280, 178] width 4 height 4
click at [281, 177] on span at bounding box center [280, 178] width 5 height 5
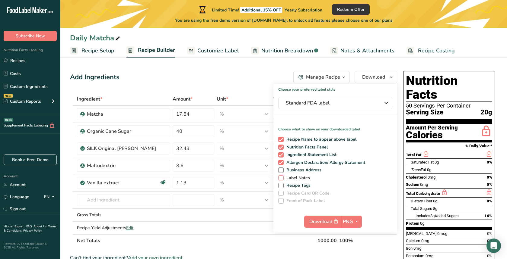
click at [281, 177] on input "Label Notes" at bounding box center [280, 178] width 4 height 4
checkbox input "true"
